Goal: Navigation & Orientation: Find specific page/section

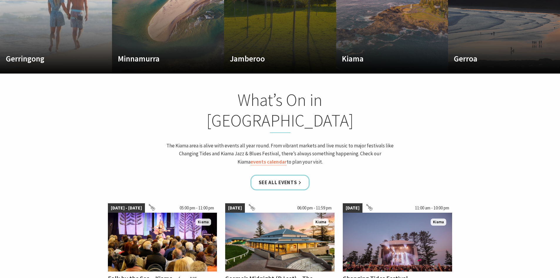
scroll to position [500, 0]
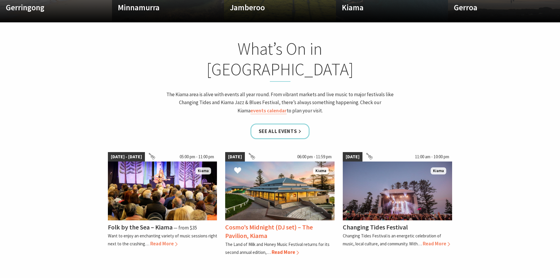
click at [281, 162] on img at bounding box center [279, 191] width 109 height 59
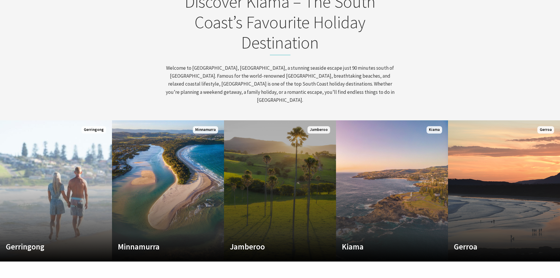
scroll to position [294, 0]
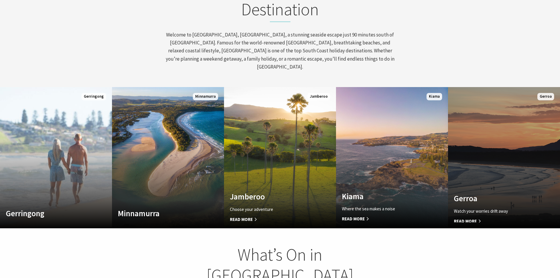
click at [503, 150] on link "Custom Image Used Gerroa Watch your worries drift away Read More Gerroa" at bounding box center [504, 157] width 112 height 141
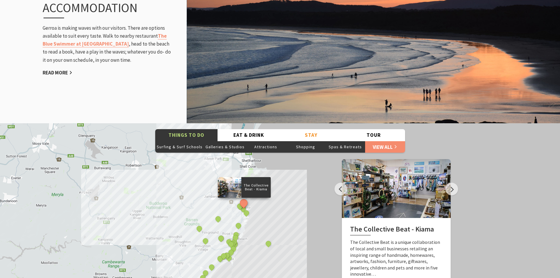
scroll to position [794, 0]
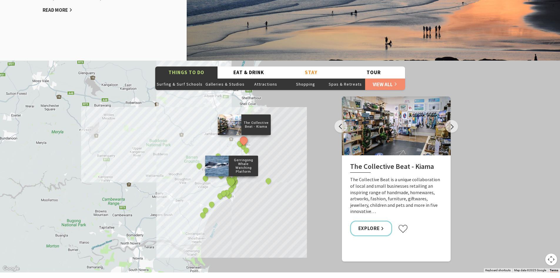
click at [231, 176] on button "See detail about Gerringong Whale Watching Platform" at bounding box center [231, 181] width 11 height 11
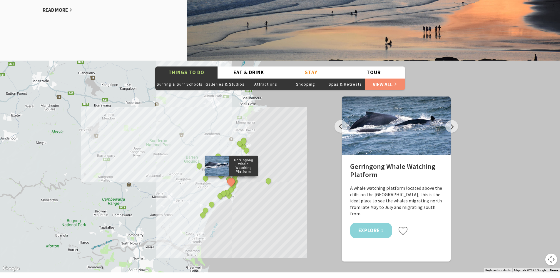
click at [373, 223] on link "Explore" at bounding box center [371, 231] width 42 height 16
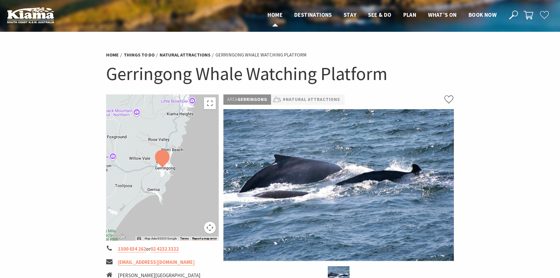
click at [279, 16] on span "Home" at bounding box center [275, 14] width 15 height 7
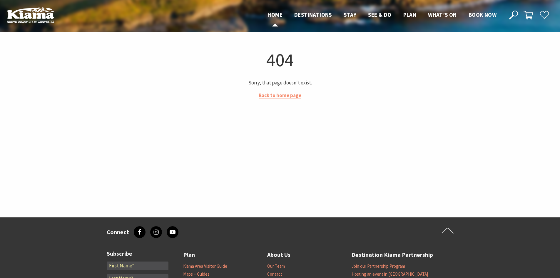
click at [274, 13] on span "Home" at bounding box center [275, 14] width 15 height 7
click at [281, 96] on link "Back to home page" at bounding box center [280, 95] width 43 height 7
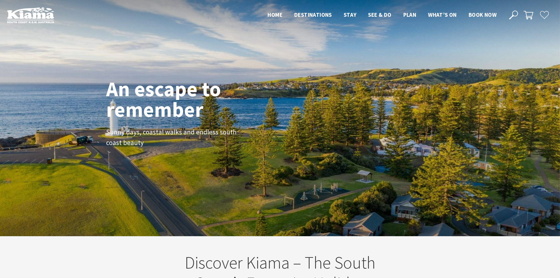
drag, startPoint x: 47, startPoint y: 26, endPoint x: 50, endPoint y: 24, distance: 4.1
click at [47, 26] on header "Open Nav Close Nav Home Destinations Towns & Villages Kiama Gerringong Gerroa J…" at bounding box center [280, 15] width 560 height 30
